Goal: Task Accomplishment & Management: Use online tool/utility

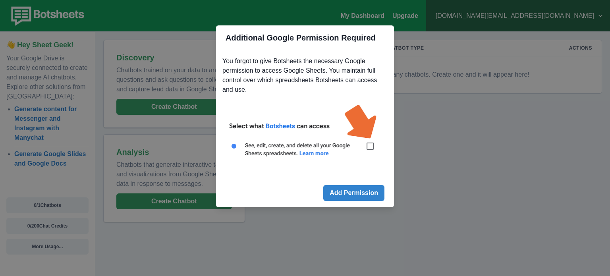
click at [372, 147] on img at bounding box center [305, 135] width 165 height 75
click at [365, 208] on div "Additional Google Permission Required You forgot to give Botsheets the necessar…" at bounding box center [305, 138] width 610 height 276
click at [362, 192] on button "Add Permission" at bounding box center [353, 193] width 61 height 16
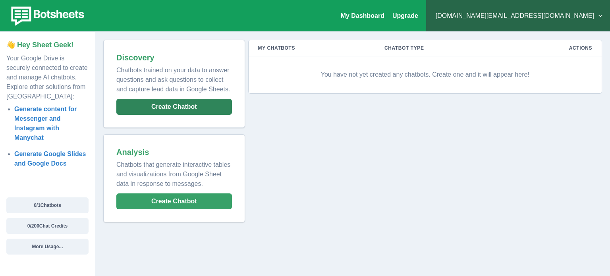
click at [214, 109] on button "Create Chatbot" at bounding box center [174, 107] width 116 height 16
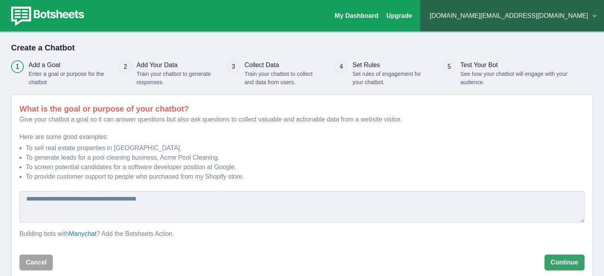
scroll to position [14, 0]
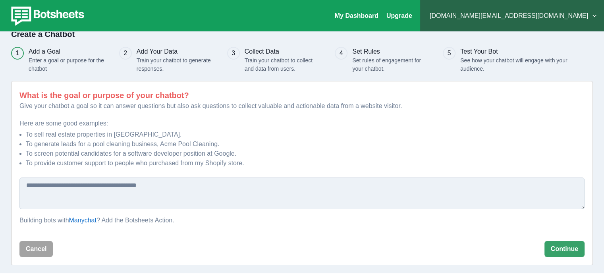
click at [113, 194] on textarea at bounding box center [301, 194] width 565 height 32
type textarea "********"
click at [565, 250] on button "Continue" at bounding box center [565, 249] width 40 height 16
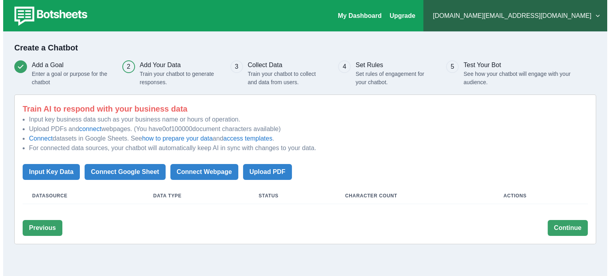
scroll to position [0, 0]
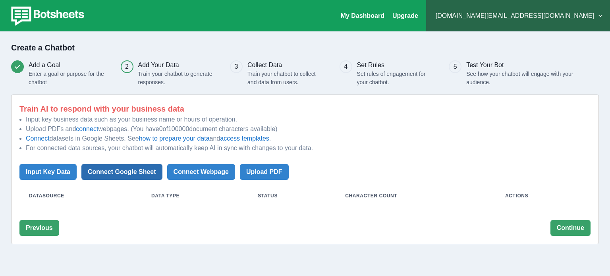
click at [110, 170] on button "Connect Google Sheet" at bounding box center [121, 172] width 81 height 16
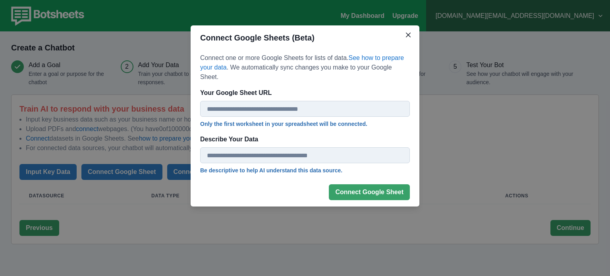
click at [286, 101] on input "Your Google Sheet URL" at bounding box center [305, 109] width 210 height 16
paste input "**********"
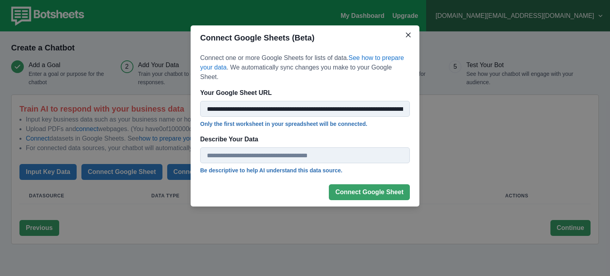
scroll to position [0, 111]
type input "**********"
click at [372, 184] on button "Connect Google Sheet" at bounding box center [369, 192] width 81 height 16
click at [361, 186] on button "Connect Google Sheet" at bounding box center [369, 192] width 81 height 16
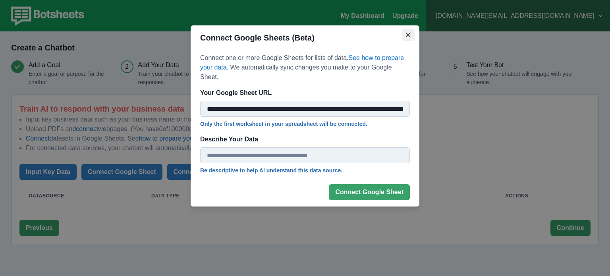
click at [410, 36] on icon "Close" at bounding box center [408, 35] width 5 height 5
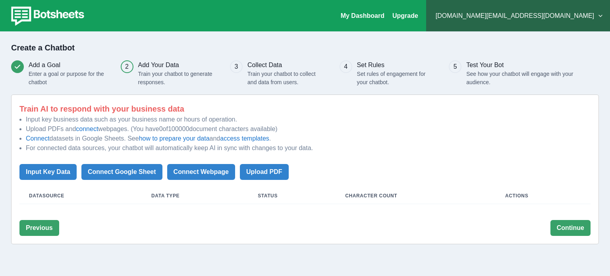
click at [550, 17] on button "sanjibandas.tech@gmail.com" at bounding box center [518, 16] width 171 height 16
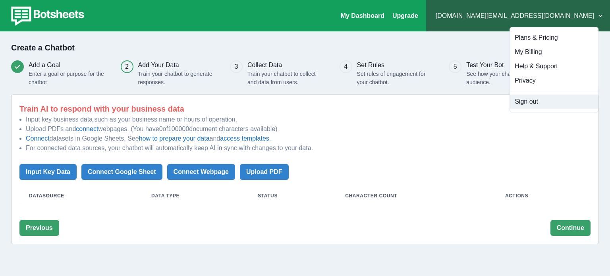
click at [528, 103] on button "Sign out" at bounding box center [554, 102] width 88 height 14
